Goal: Register for event/course

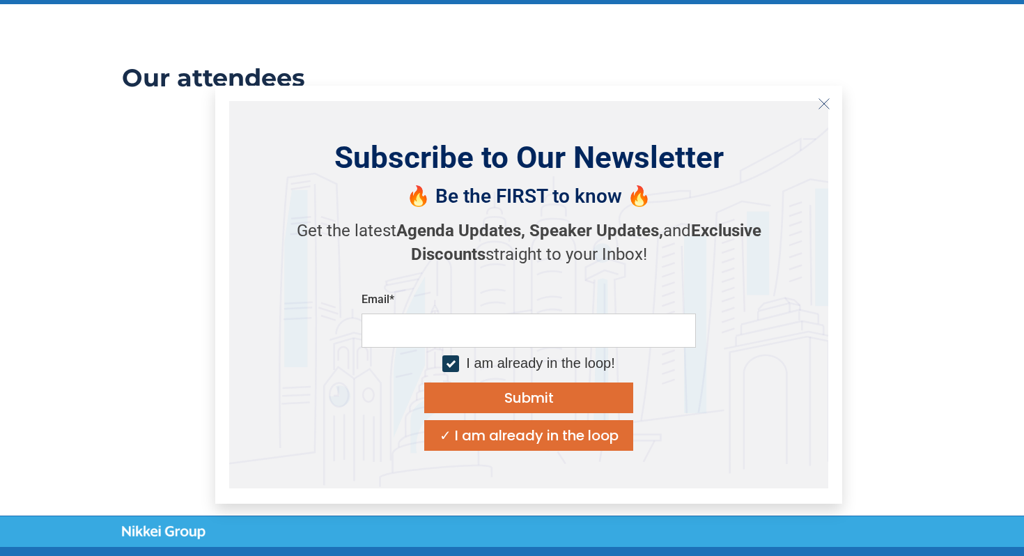
scroll to position [1436, 0]
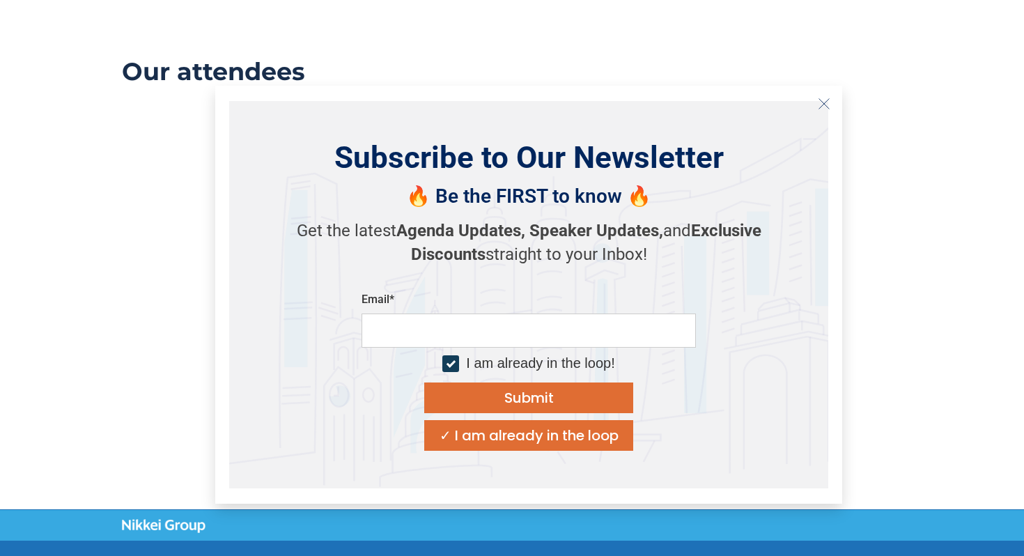
click at [822, 113] on button "Close" at bounding box center [824, 104] width 22 height 22
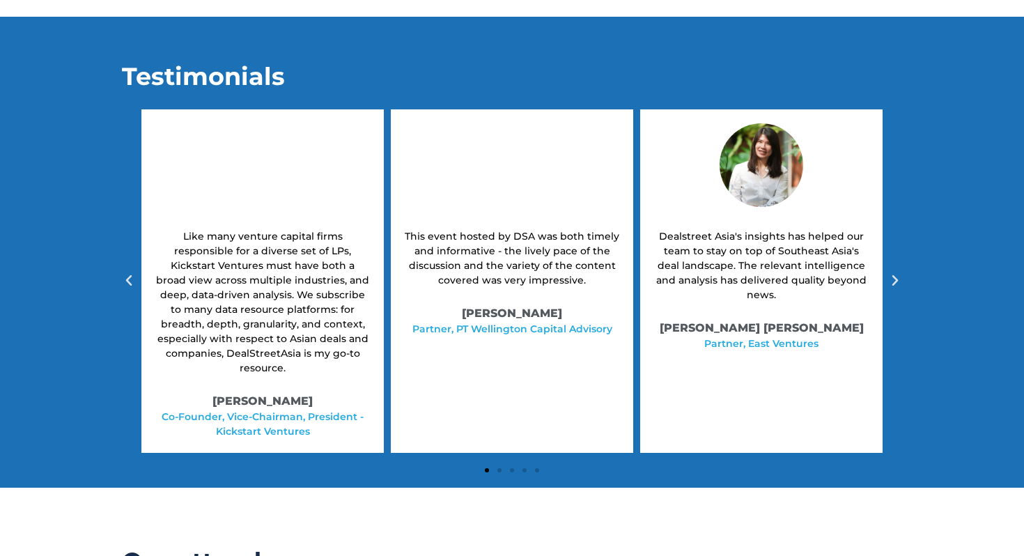
scroll to position [958, 0]
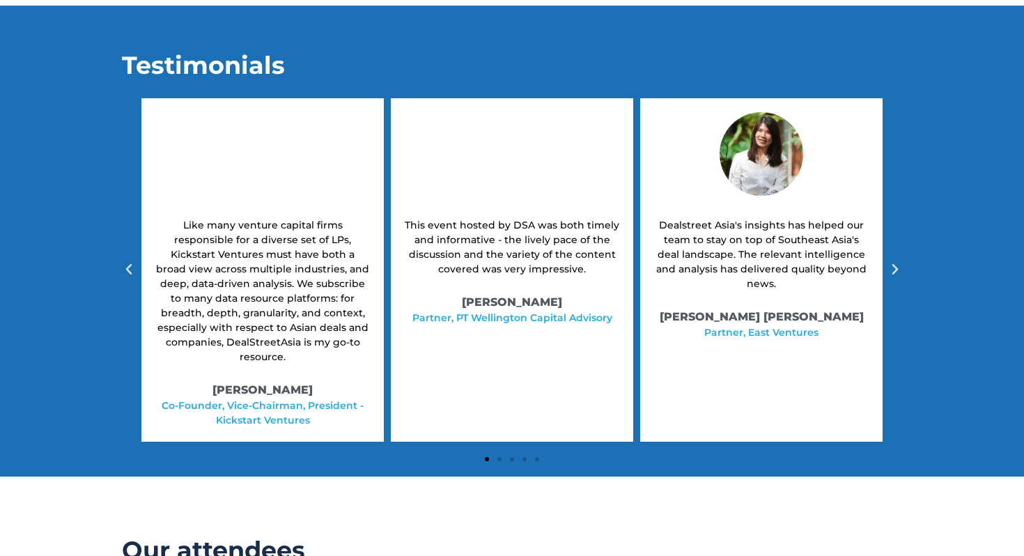
click at [495, 449] on div at bounding box center [512, 457] width 780 height 17
click at [499, 457] on span "Go to slide 2" at bounding box center [499, 459] width 4 height 4
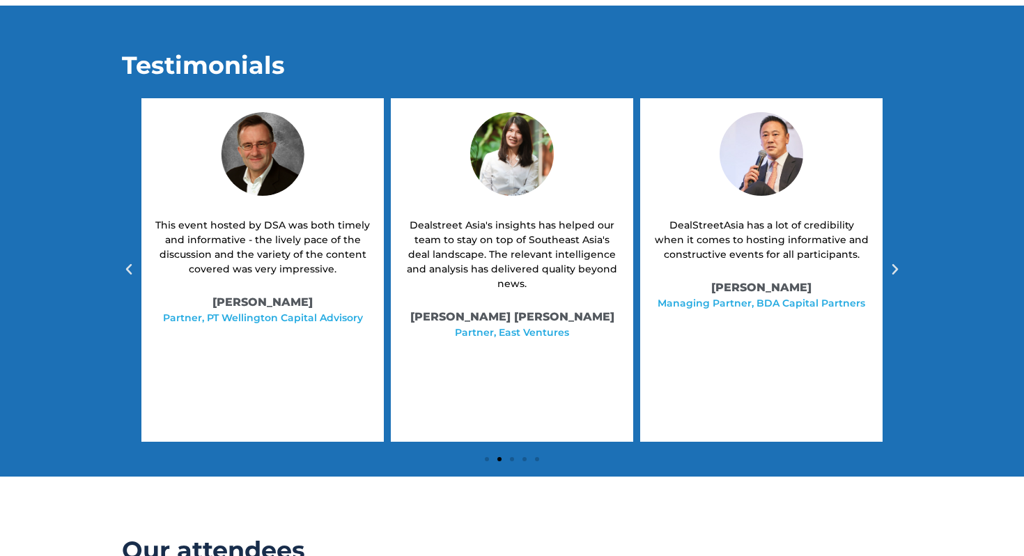
click at [513, 457] on span "Go to slide 3" at bounding box center [512, 459] width 4 height 4
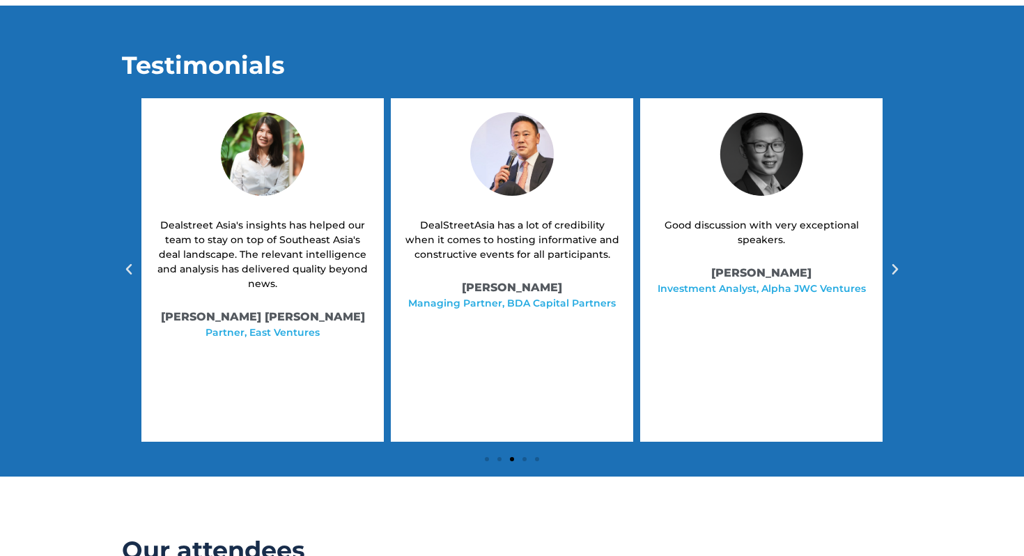
click at [525, 457] on span "Go to slide 4" at bounding box center [524, 459] width 4 height 4
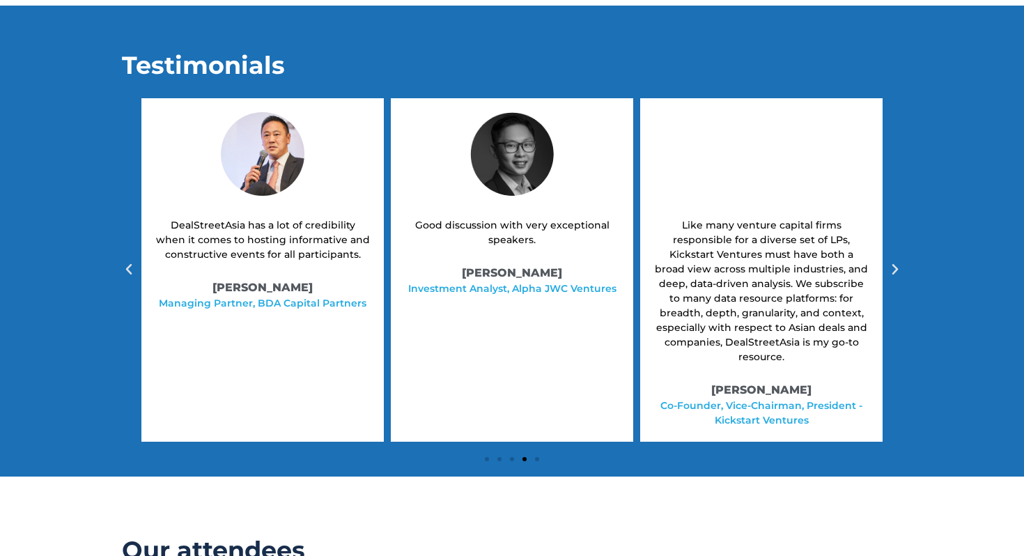
click at [540, 449] on div at bounding box center [512, 457] width 780 height 17
click at [536, 457] on span "Go to slide 5" at bounding box center [537, 459] width 4 height 4
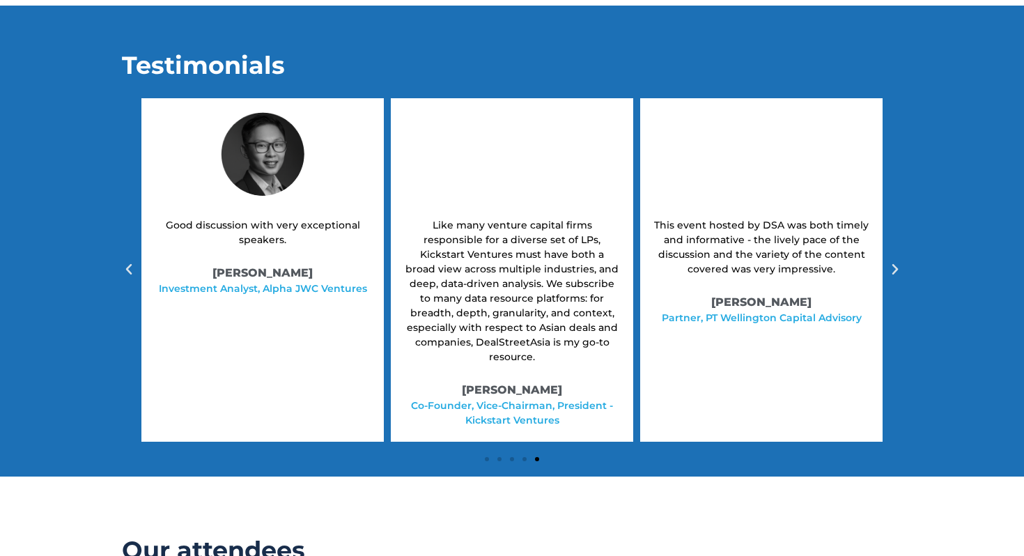
click at [486, 457] on span "Go to slide 1" at bounding box center [487, 459] width 4 height 4
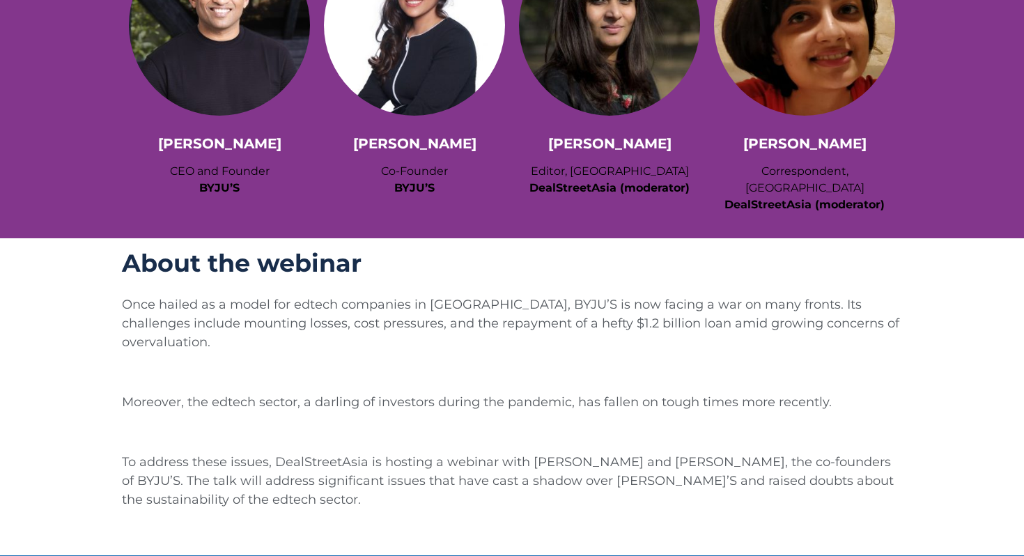
scroll to position [0, 0]
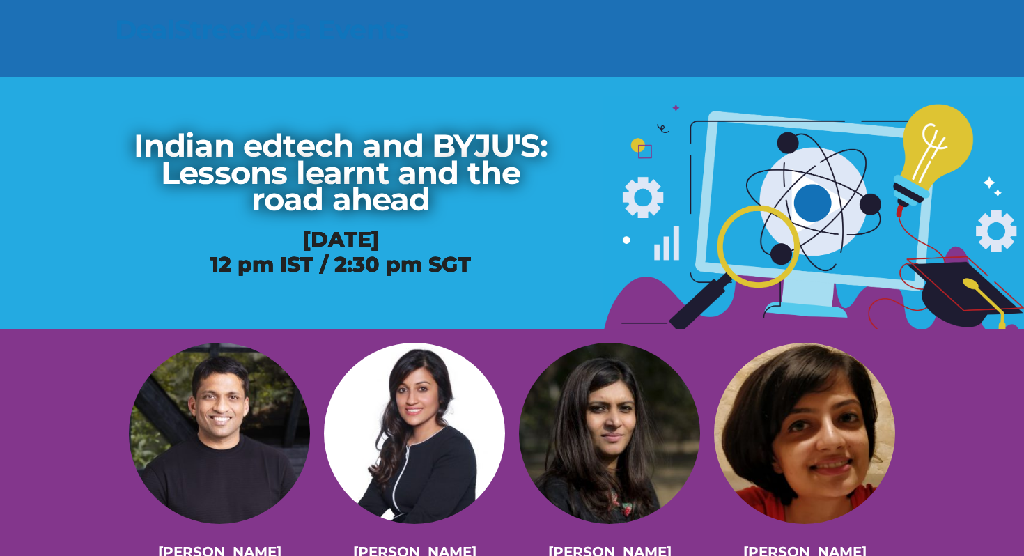
click at [585, 488] on img at bounding box center [609, 433] width 181 height 181
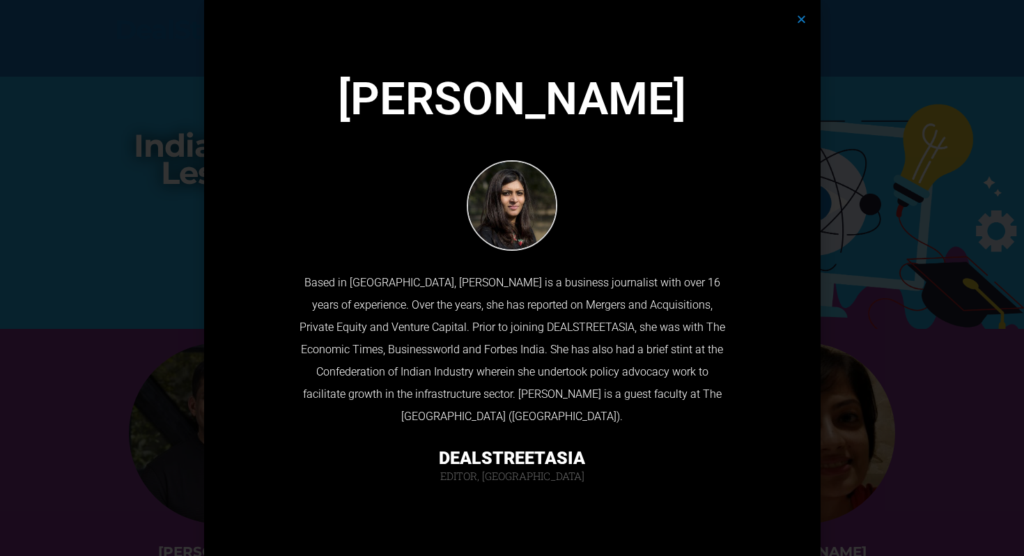
drag, startPoint x: 717, startPoint y: 108, endPoint x: 321, endPoint y: 107, distance: 396.3
click at [321, 107] on h4 "[PERSON_NAME]" at bounding box center [512, 99] width 602 height 45
copy h4 "[PERSON_NAME]"
